Goal: Task Accomplishment & Management: Manage account settings

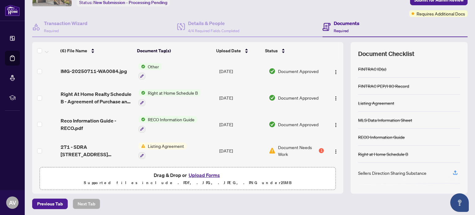
scroll to position [43, 0]
click at [333, 150] on img "button" at bounding box center [335, 150] width 5 height 5
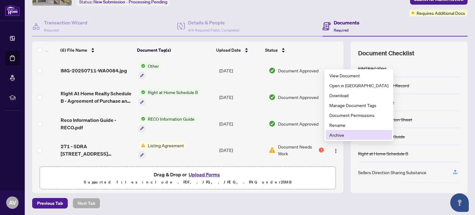
click at [335, 134] on span "Archive" at bounding box center [358, 134] width 59 height 7
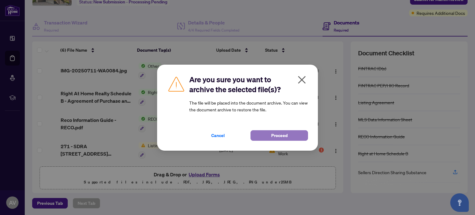
click at [272, 133] on span "Proceed" at bounding box center [279, 135] width 16 height 10
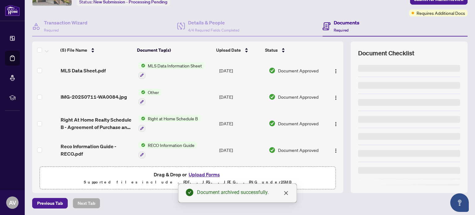
scroll to position [28, 0]
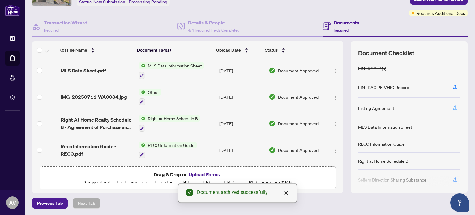
click at [452, 108] on icon "button" at bounding box center [455, 108] width 6 height 6
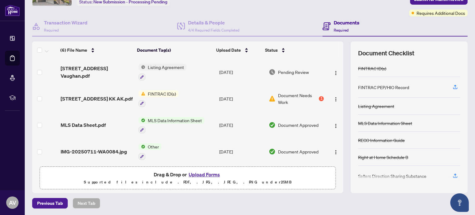
scroll to position [0, 0]
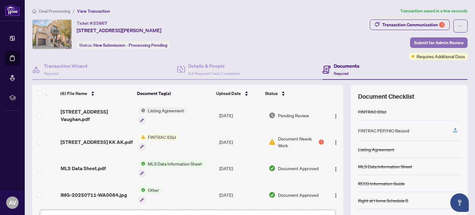
click at [438, 41] on span "Submit for Admin Review" at bounding box center [438, 43] width 49 height 10
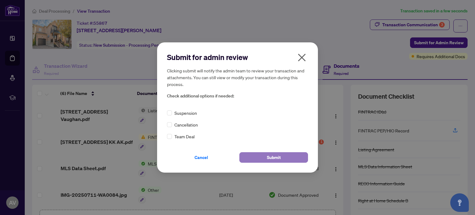
click at [269, 156] on span "Submit" at bounding box center [274, 157] width 14 height 10
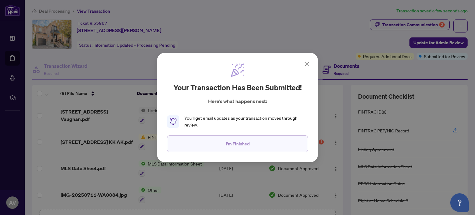
click at [246, 145] on span "I'm Finished" at bounding box center [238, 144] width 24 height 10
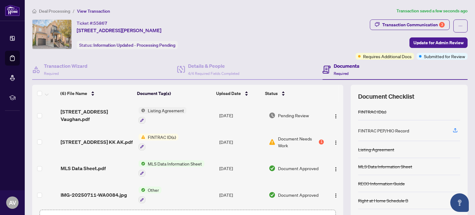
click at [59, 10] on span "Deal Processing" at bounding box center [54, 11] width 31 height 6
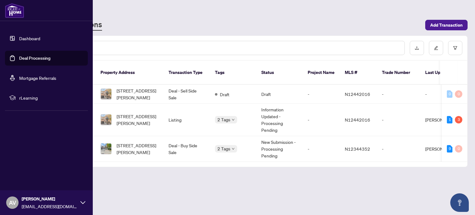
click at [22, 38] on link "Dashboard" at bounding box center [29, 39] width 21 height 6
